Goal: Communication & Community: Answer question/provide support

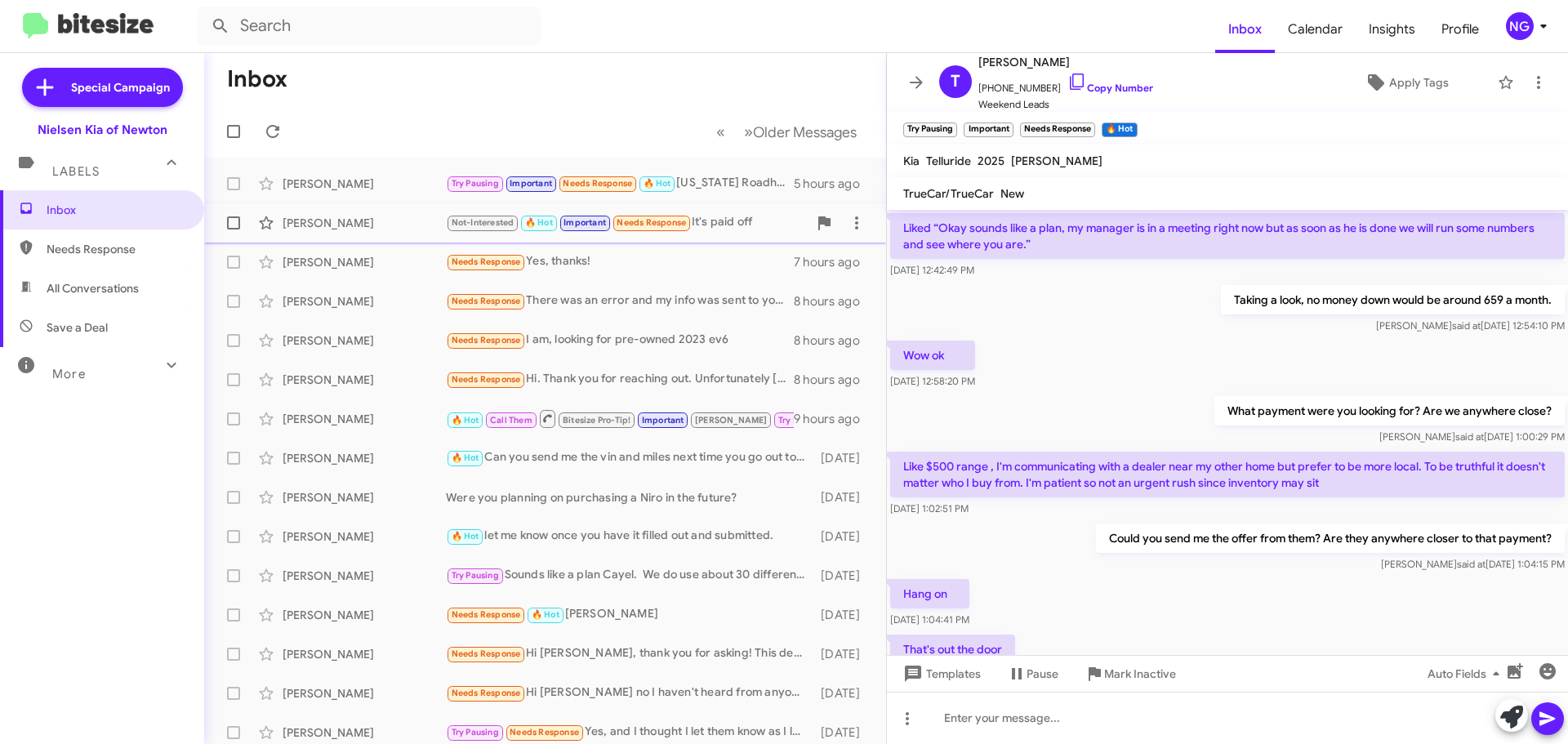
scroll to position [895, 0]
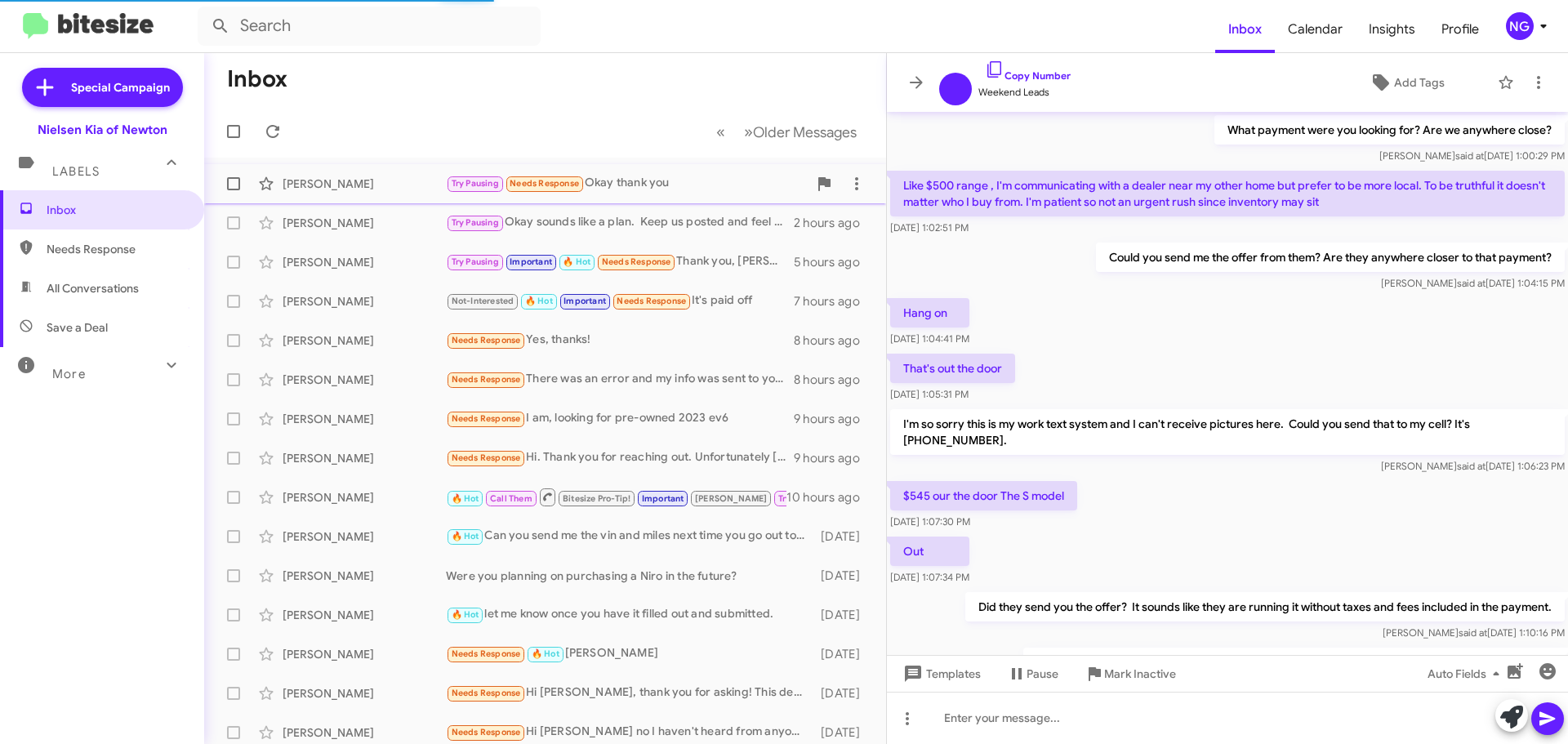
scroll to position [846, 0]
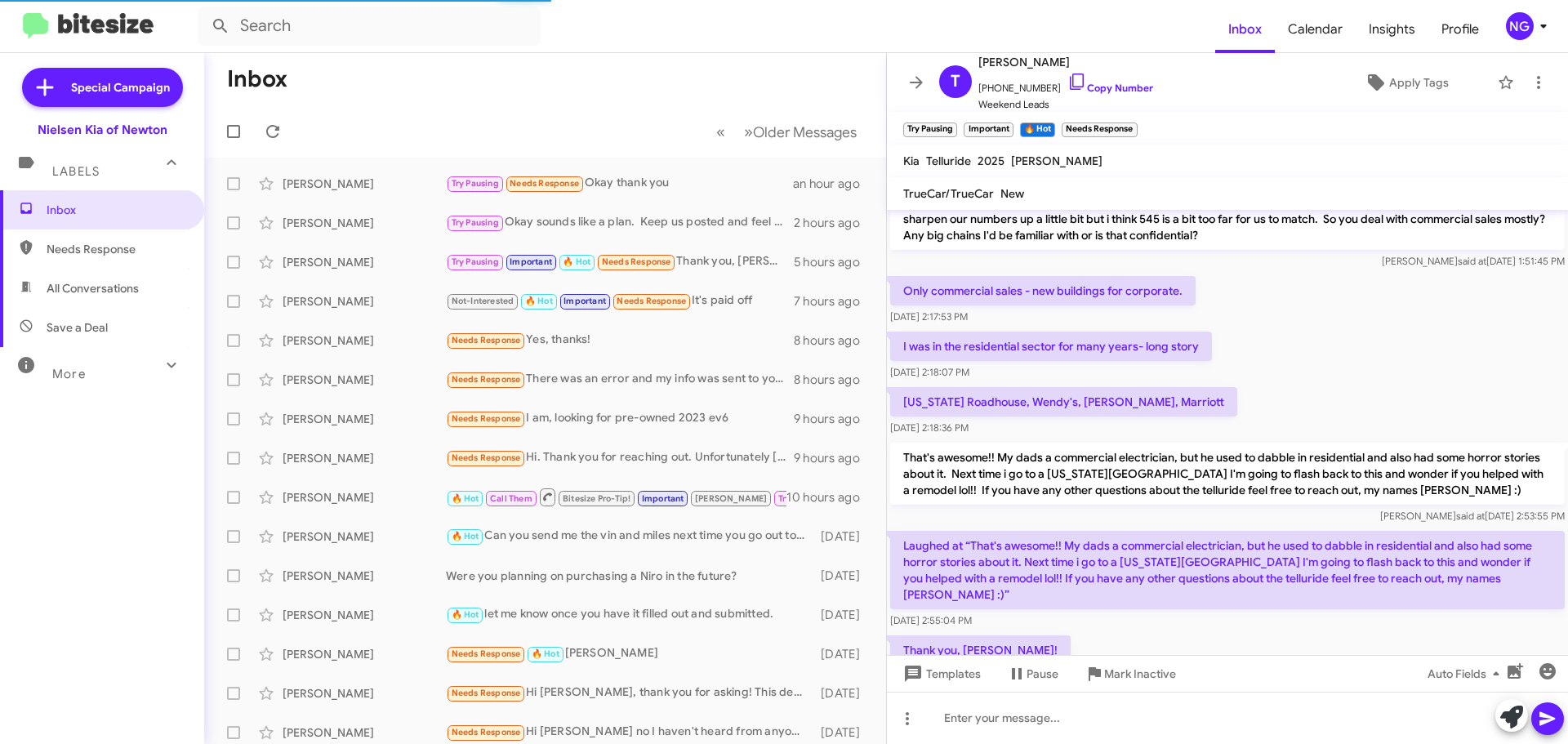
click at [760, 158] on mat-action-list "Cayel Mcguire Try Pausing Needs Response Okay thank you an hour ago Florek Step…" at bounding box center [544, 553] width 682 height 791
click at [665, 169] on div "Cayel Mcguire Try Pausing Needs Response Okay thank you an hour ago" at bounding box center [545, 184] width 656 height 33
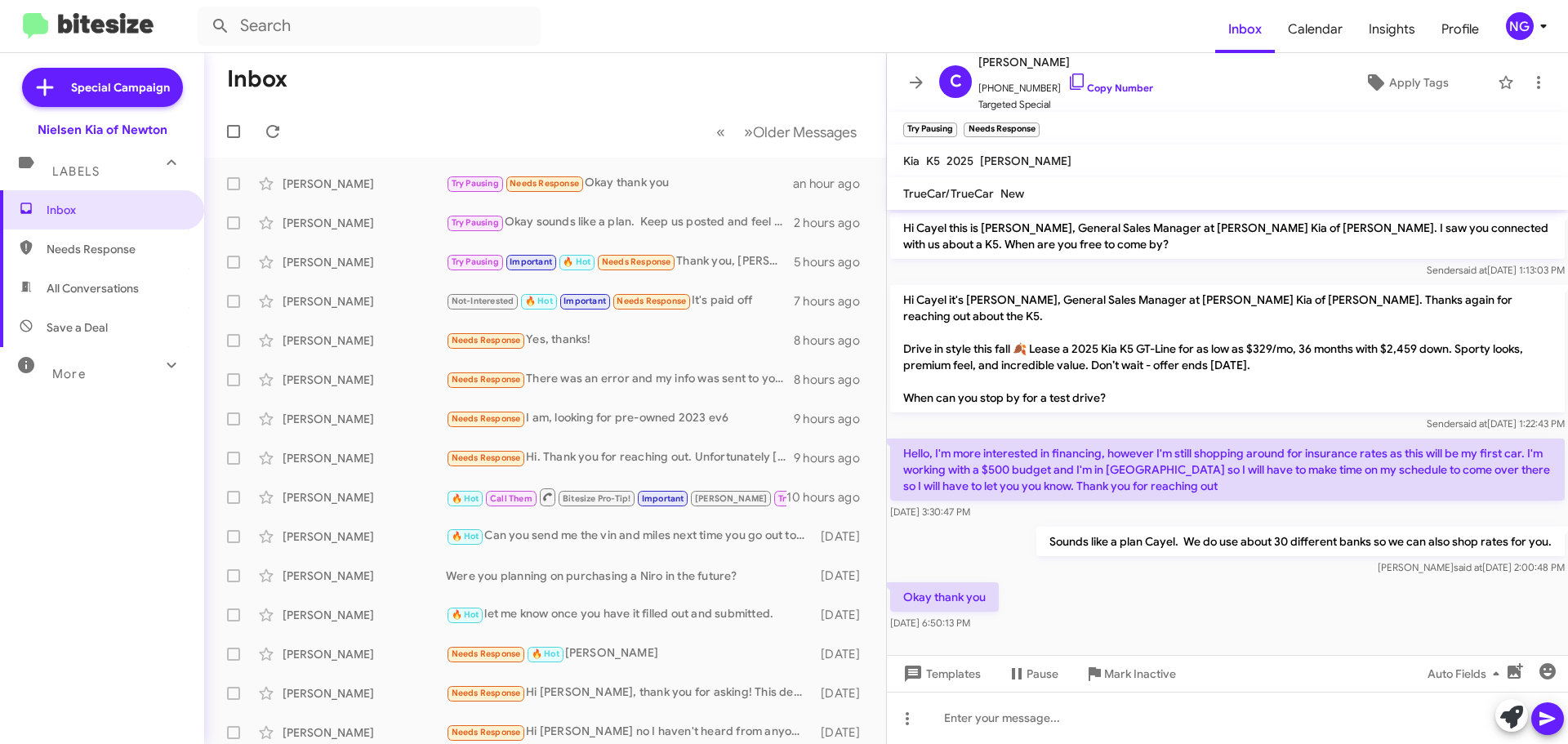
click at [1391, 541] on p "Sounds like a plan Cayel. We do use about 30 different banks so we can also sho…" at bounding box center [1300, 542] width 529 height 29
click at [1363, 585] on div "Okay thank you Oct 6, 2025, 6:50:13 PM" at bounding box center [1227, 606] width 681 height 56
click at [1223, 553] on p "Sounds like a plan Cayel. We do use about 30 different banks so we can also sho…" at bounding box center [1300, 542] width 529 height 29
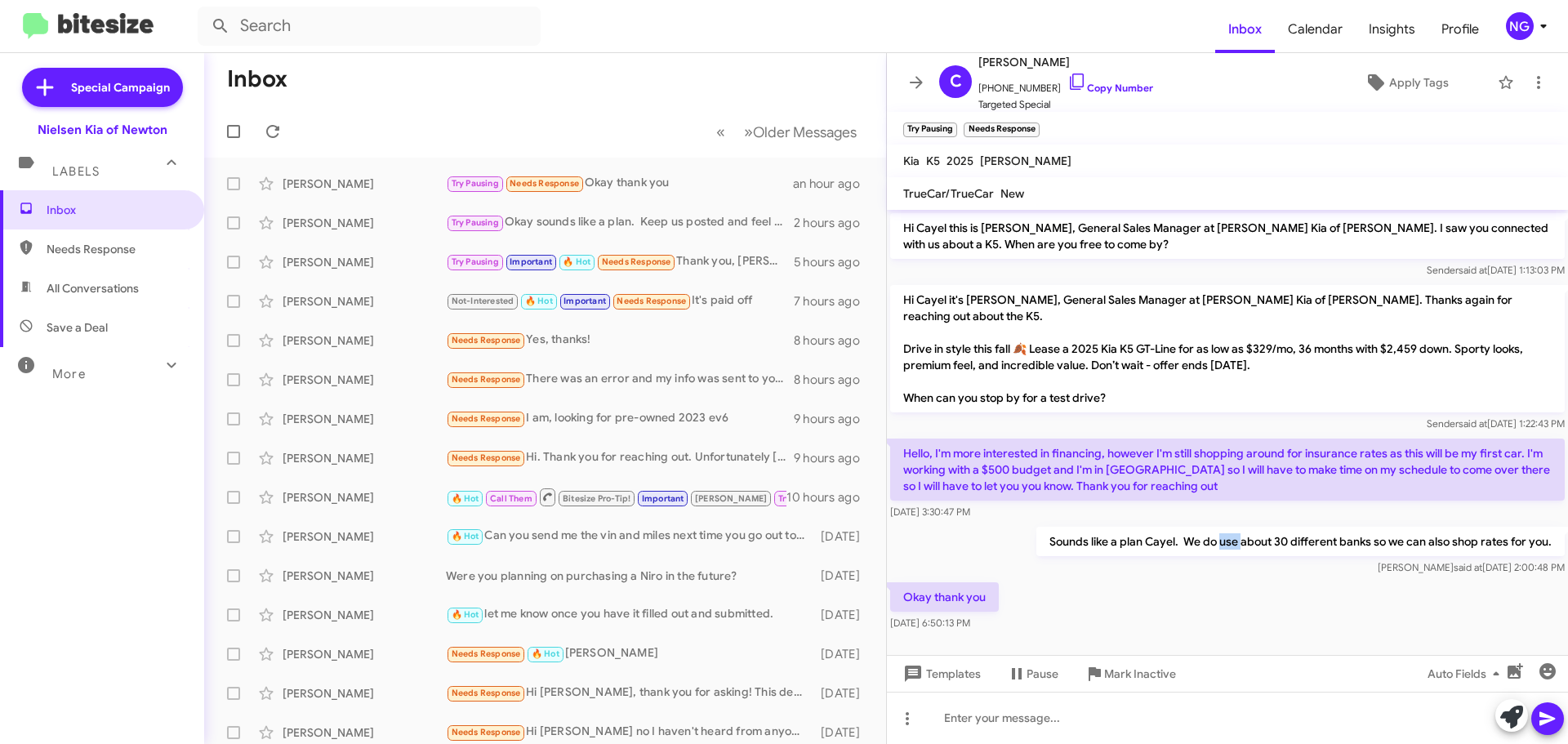
click at [1223, 553] on p "Sounds like a plan Cayel. We do use about 30 different banks so we can also sho…" at bounding box center [1300, 542] width 529 height 29
click at [1216, 543] on p "Sounds like a plan Cayel. We do use about 30 different banks so we can also sho…" at bounding box center [1300, 542] width 529 height 29
click at [1180, 536] on p "Sounds like a plan Cayel. We do use about 30 different banks so we can also sho…" at bounding box center [1300, 542] width 529 height 29
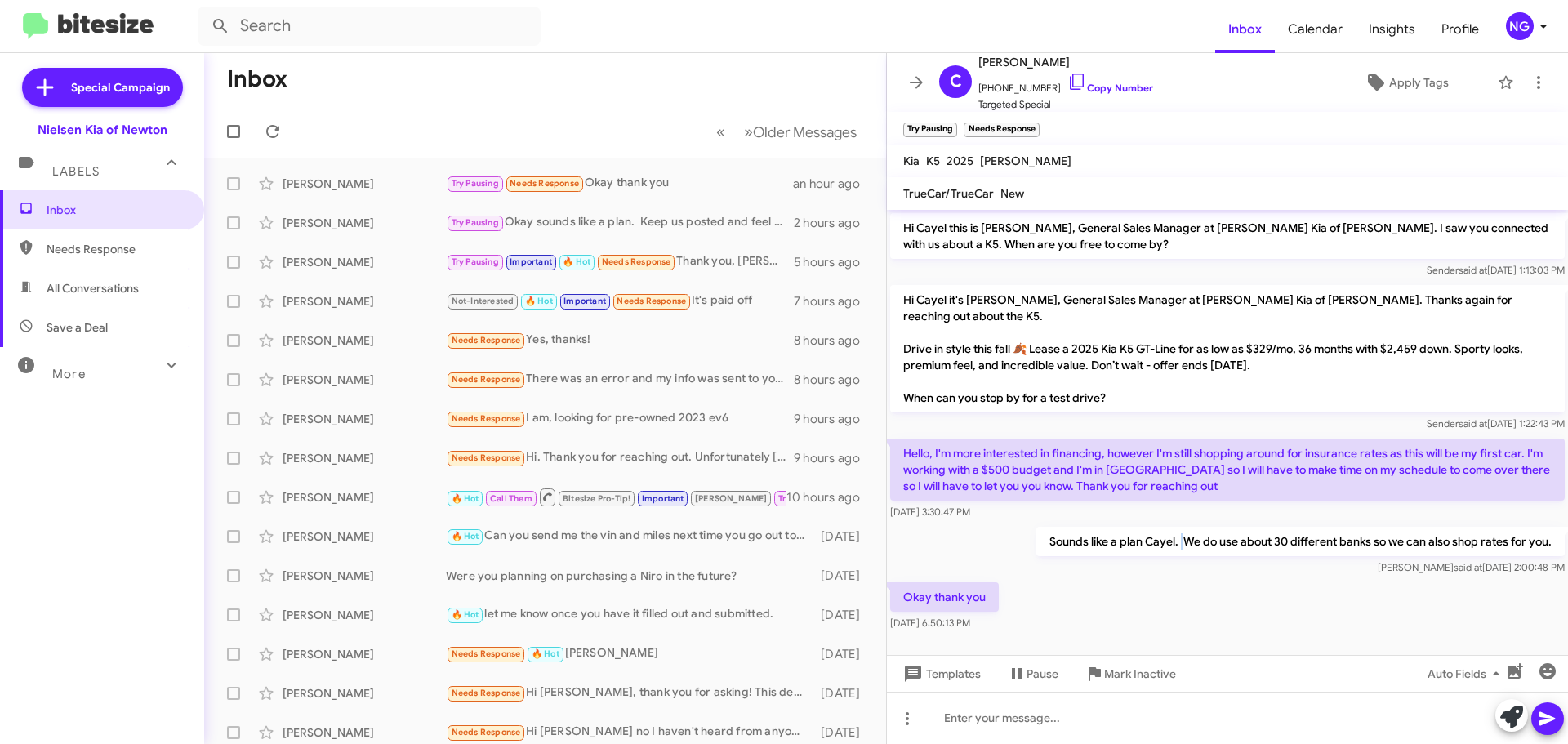
click at [1180, 536] on p "Sounds like a plan Cayel. We do use about 30 different banks so we can also sho…" at bounding box center [1300, 542] width 529 height 29
click at [1175, 577] on div "Sounds like a plan Cayel. We do use about 30 different banks so we can also sho…" at bounding box center [1227, 551] width 681 height 56
click at [1186, 541] on p "Sounds like a plan Cayel. We do use about 30 different banks so we can also sho…" at bounding box center [1300, 542] width 529 height 29
click at [1195, 573] on div "Emily said at Oct 4, 2025, 2:00:48 PM" at bounding box center [1300, 568] width 529 height 16
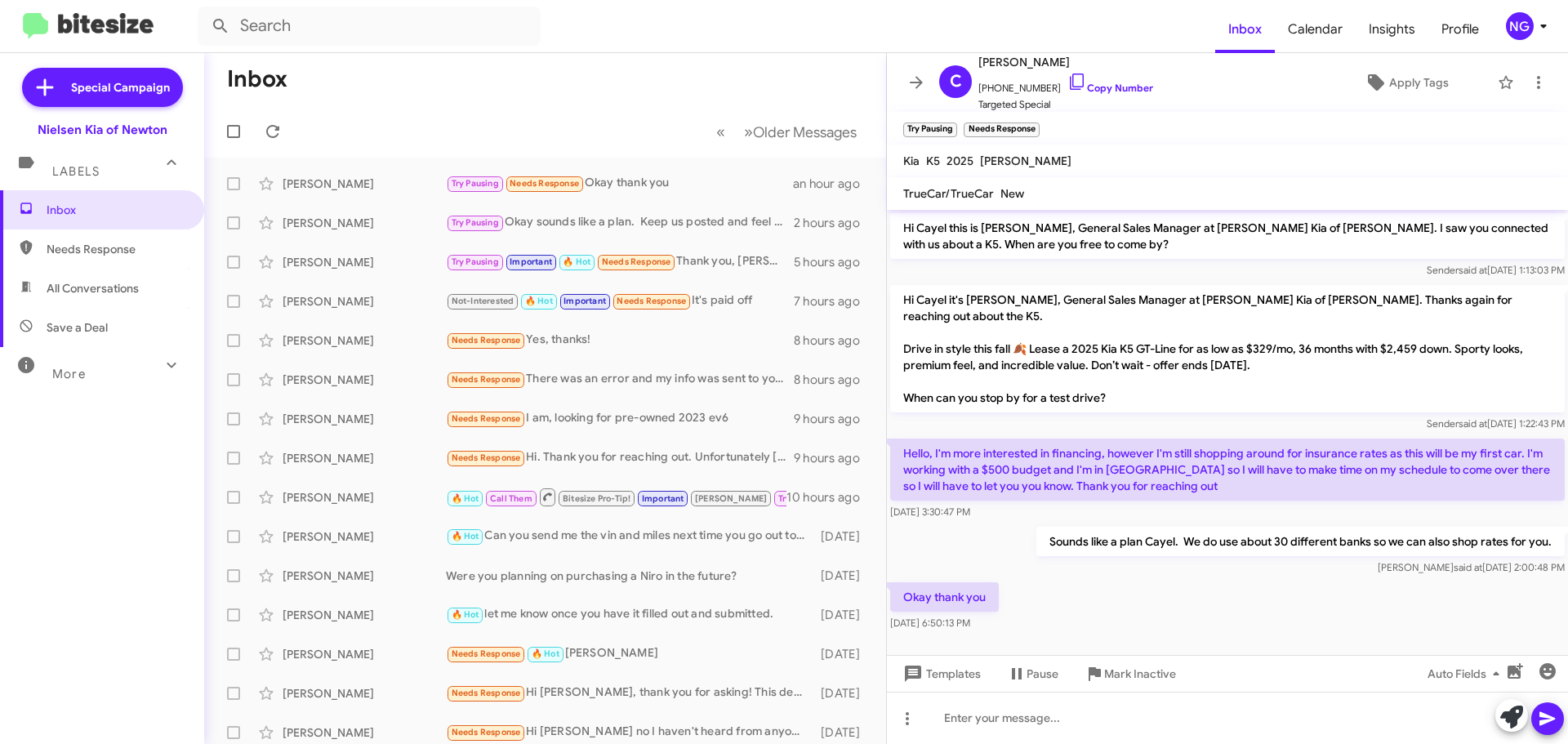
click at [1189, 539] on p "Sounds like a plan Cayel. We do use about 30 different banks so we can also sho…" at bounding box center [1300, 542] width 529 height 29
click at [1207, 562] on div "Emily said at Oct 4, 2025, 2:00:48 PM" at bounding box center [1300, 568] width 529 height 16
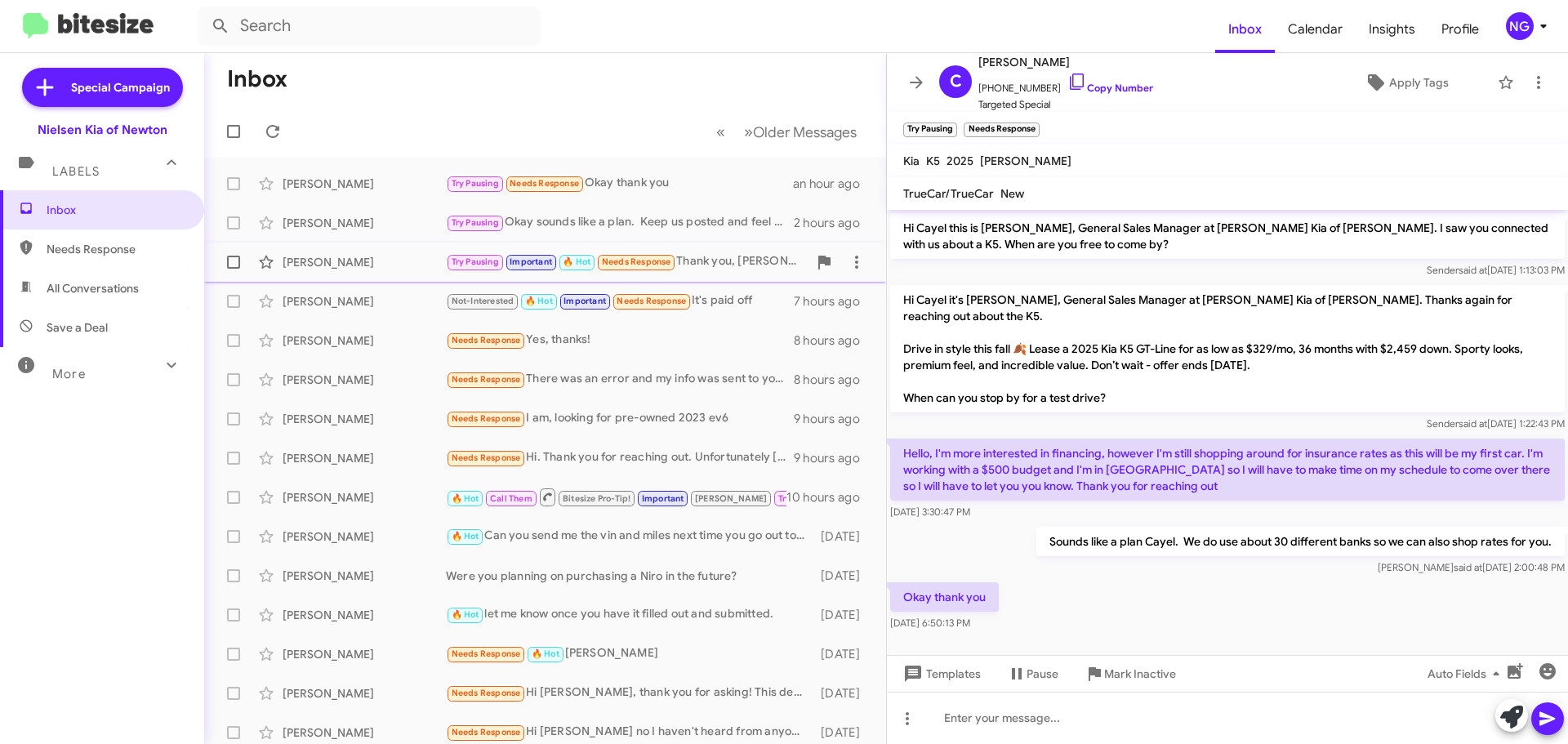
click at [663, 277] on div "Tim Steel Try Pausing Important 🔥 Hot Needs Response Thank you, Emily! 5 hours …" at bounding box center [545, 262] width 656 height 33
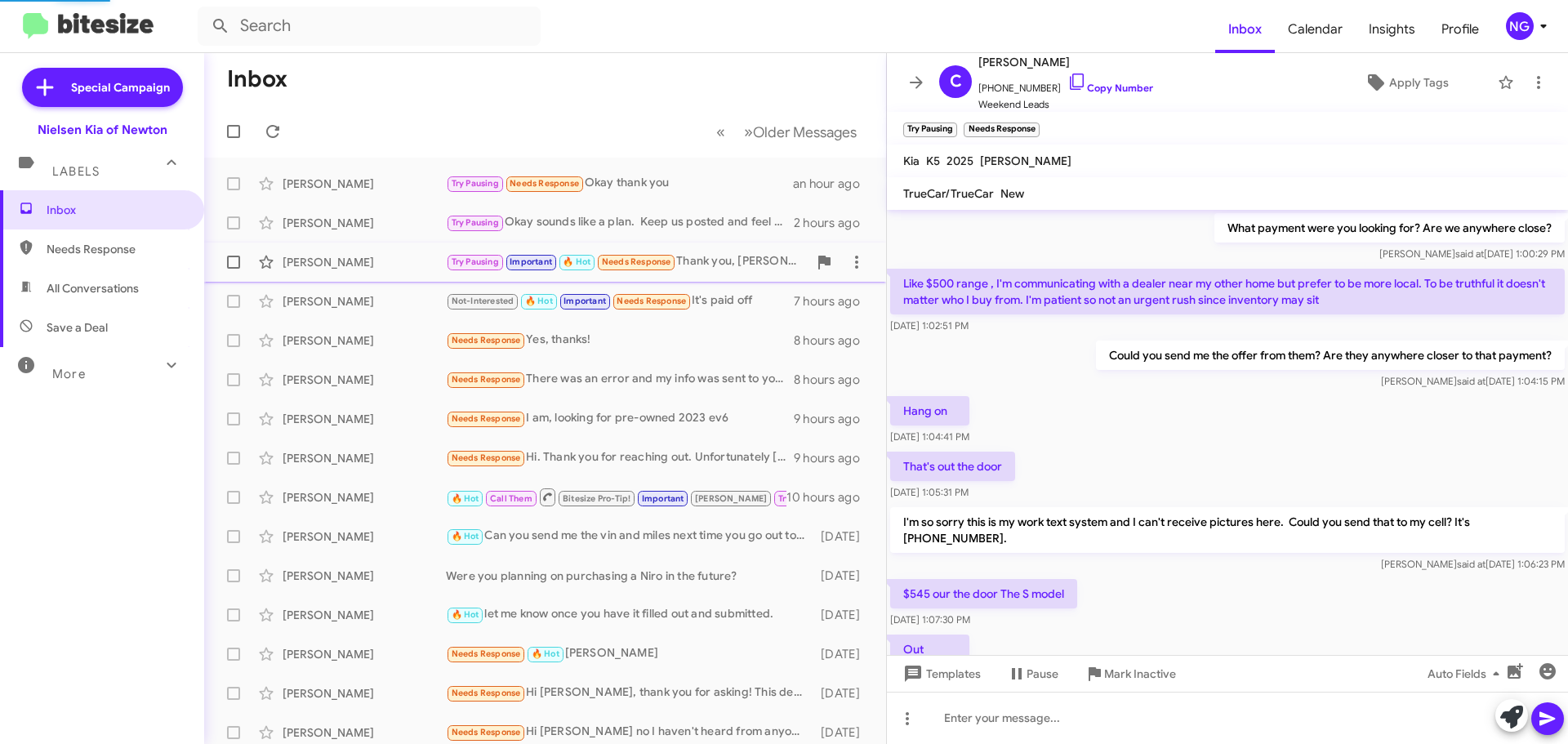
scroll to position [943, 0]
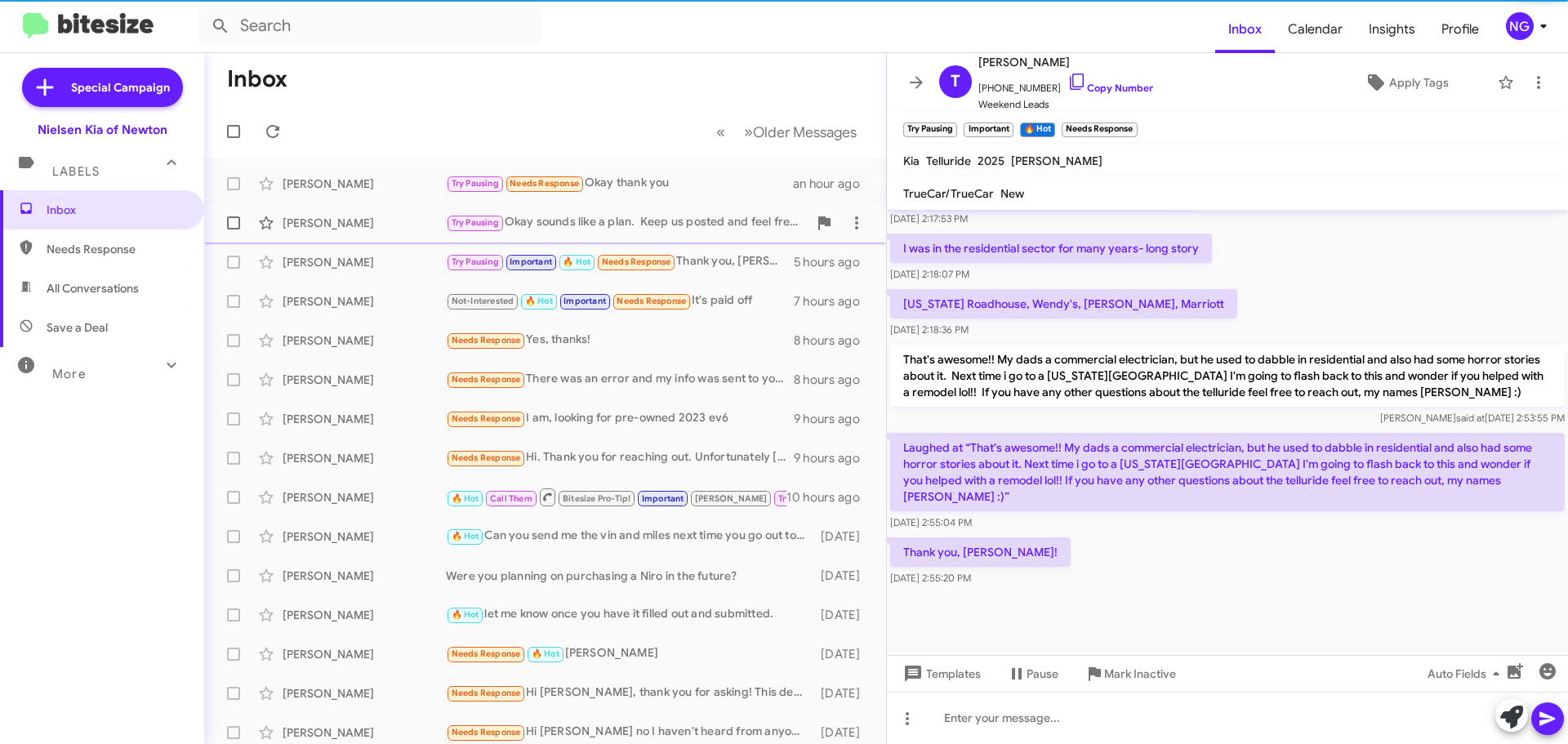
click at [440, 235] on div "Florek Stephen Try Pausing Okay sounds like a plan. Keep us posted and feel fre…" at bounding box center [545, 223] width 656 height 33
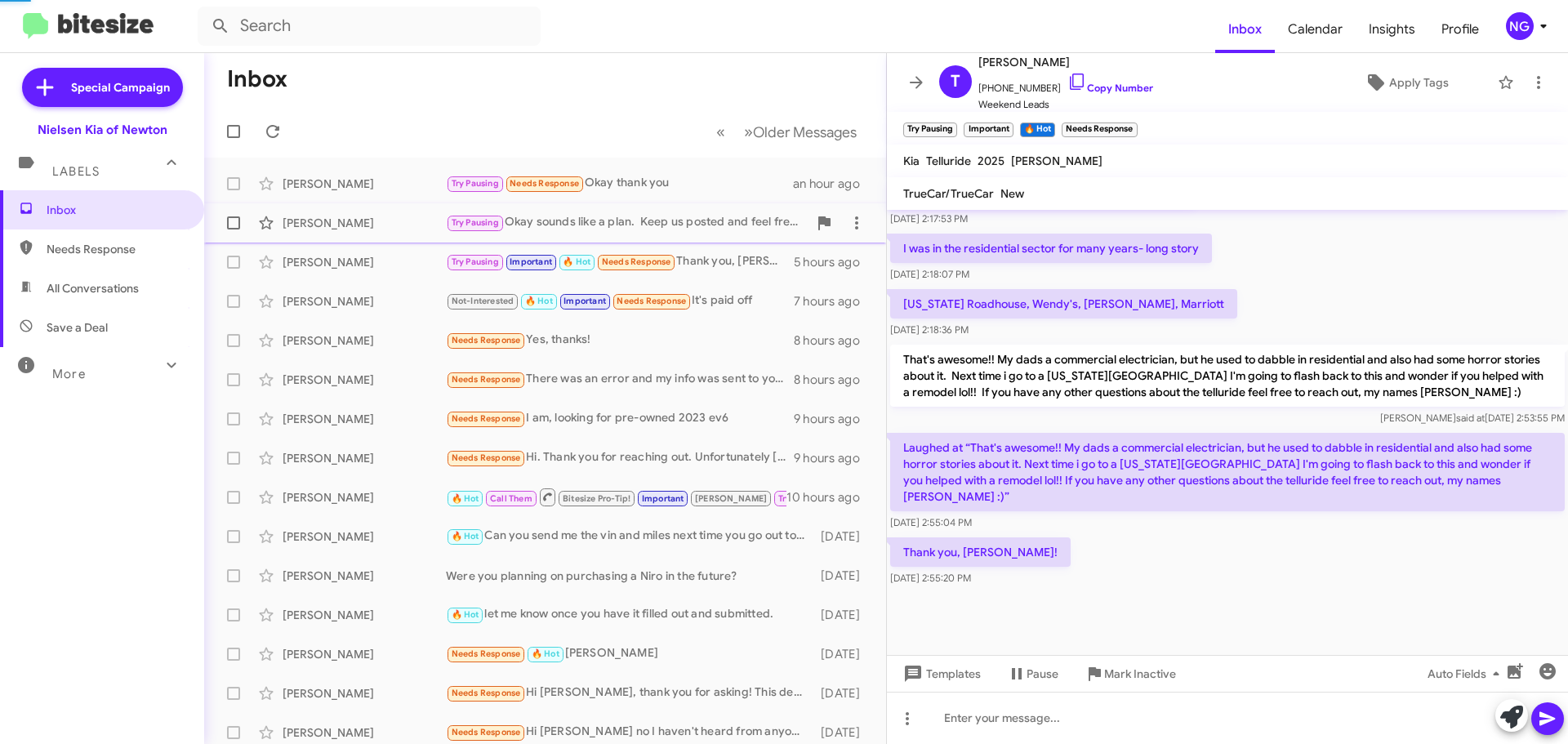
scroll to position [44, 0]
